Goal: Transaction & Acquisition: Download file/media

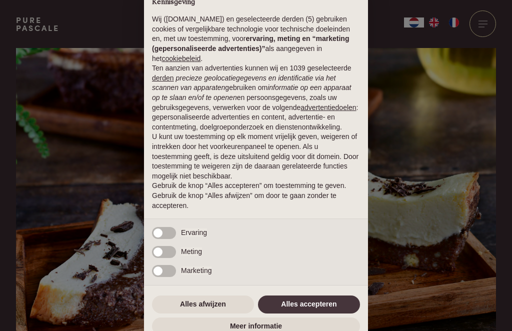
click at [217, 310] on button "Alles afwijzen" at bounding box center [203, 304] width 102 height 18
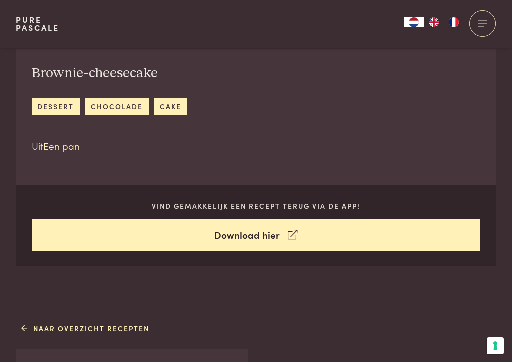
scroll to position [336, 0]
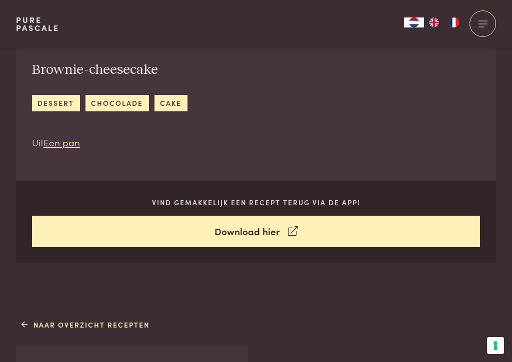
click at [264, 234] on link "Download hier" at bounding box center [256, 231] width 448 height 31
click at [451, 175] on div "Brownie-cheesecake dessert [GEOGRAPHIC_DATA] cake Uit Een pan Vind gemakkelijk …" at bounding box center [256, 154] width 480 height 217
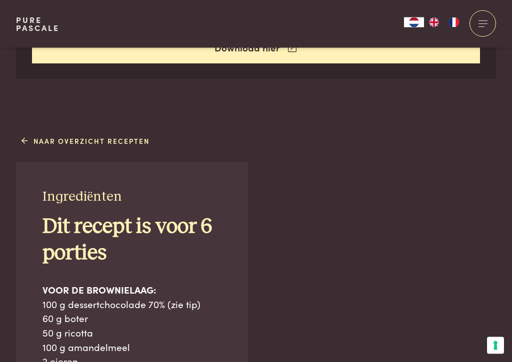
scroll to position [520, 0]
click at [63, 143] on link "Naar overzicht recepten" at bounding box center [85, 141] width 128 height 10
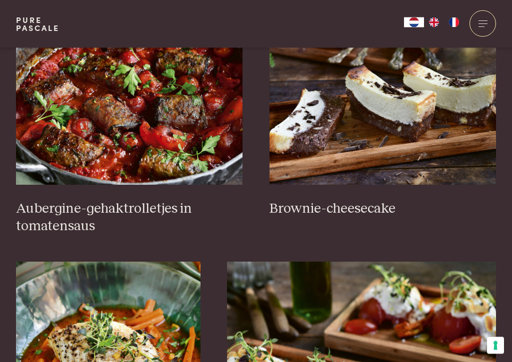
scroll to position [454, 0]
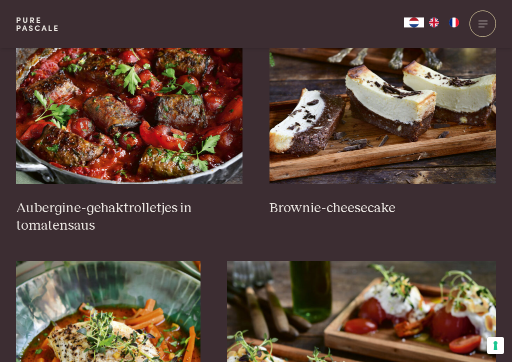
click at [348, 209] on h3 "Brownie-cheesecake" at bounding box center [382, 208] width 227 height 17
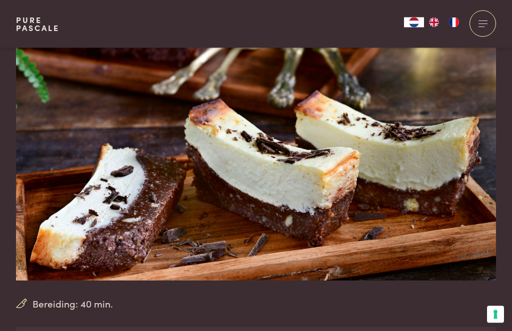
scroll to position [52, 0]
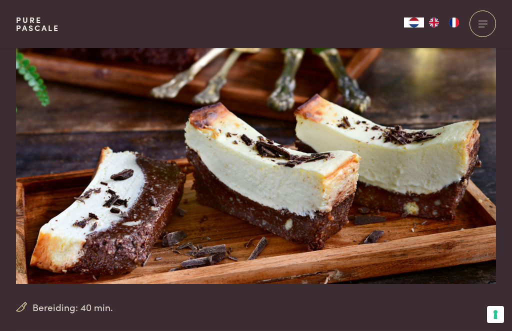
click at [475, 27] on div at bounding box center [482, 23] width 26 height 26
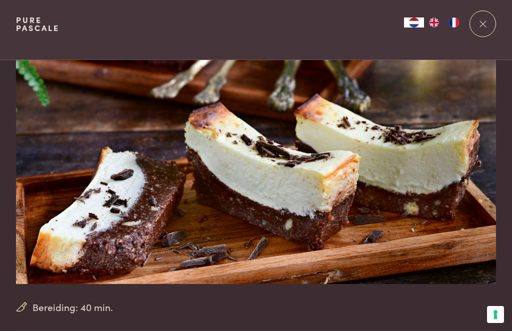
scroll to position [0, 0]
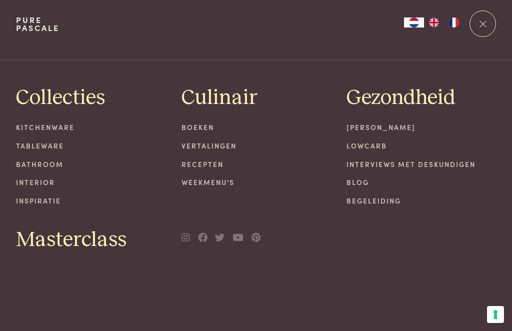
click at [433, 246] on div "Collecties Kitchenware Tableware Bathroom Interior Inspiratie Culinair Boeken V…" at bounding box center [256, 168] width 480 height 179
